Goal: Ask a question

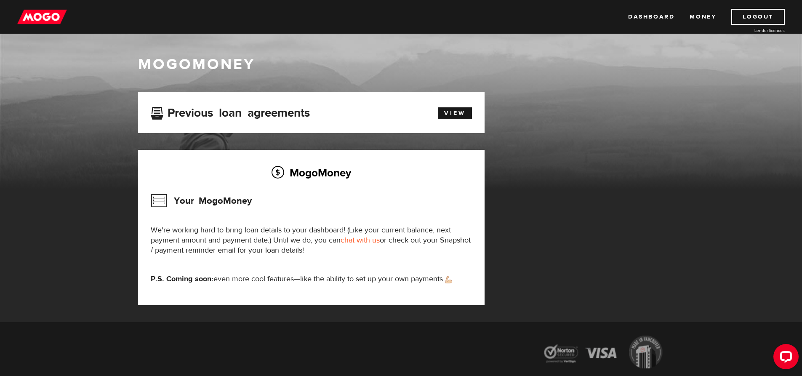
click at [210, 197] on h3 "Your MogoMoney" at bounding box center [201, 201] width 101 height 22
click at [458, 116] on link "View" at bounding box center [455, 113] width 34 height 12
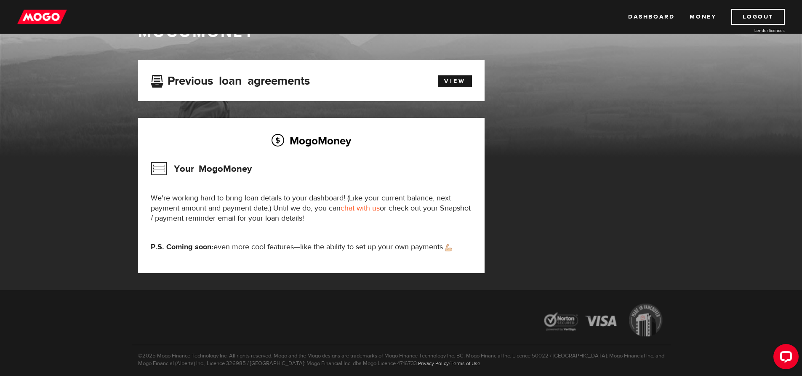
scroll to position [56, 0]
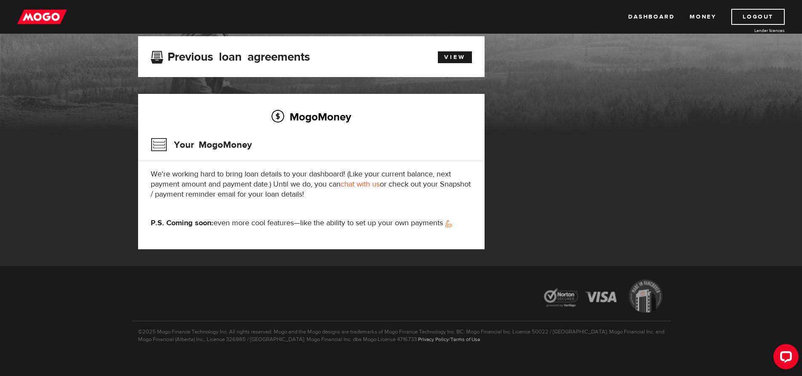
click at [361, 183] on link "chat with us" at bounding box center [359, 184] width 39 height 10
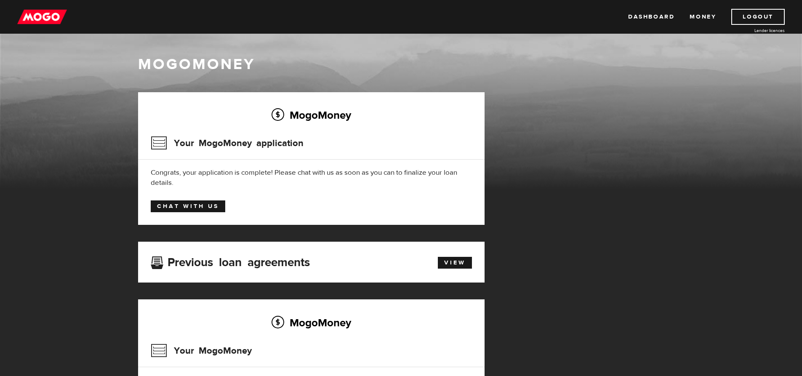
click at [175, 206] on link "Chat with us" at bounding box center [188, 206] width 74 height 12
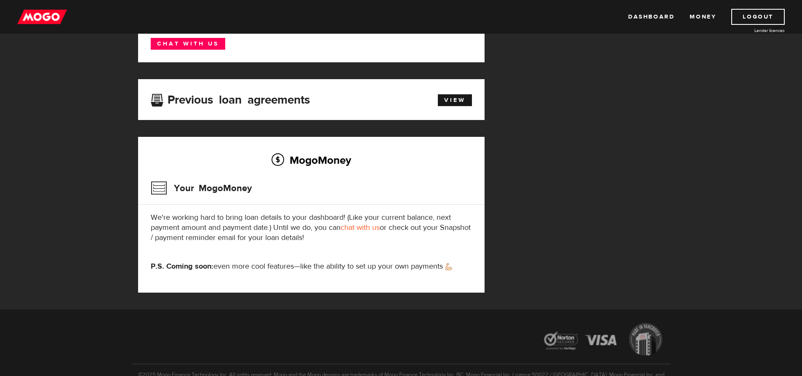
scroll to position [45, 0]
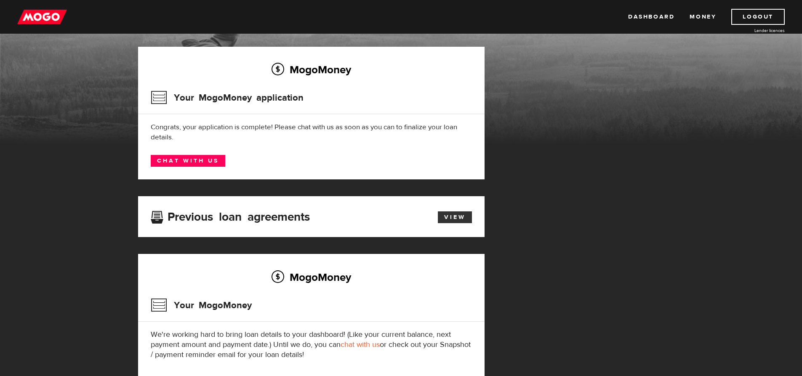
click at [452, 221] on link "View" at bounding box center [455, 217] width 34 height 12
